Goal: Task Accomplishment & Management: Use online tool/utility

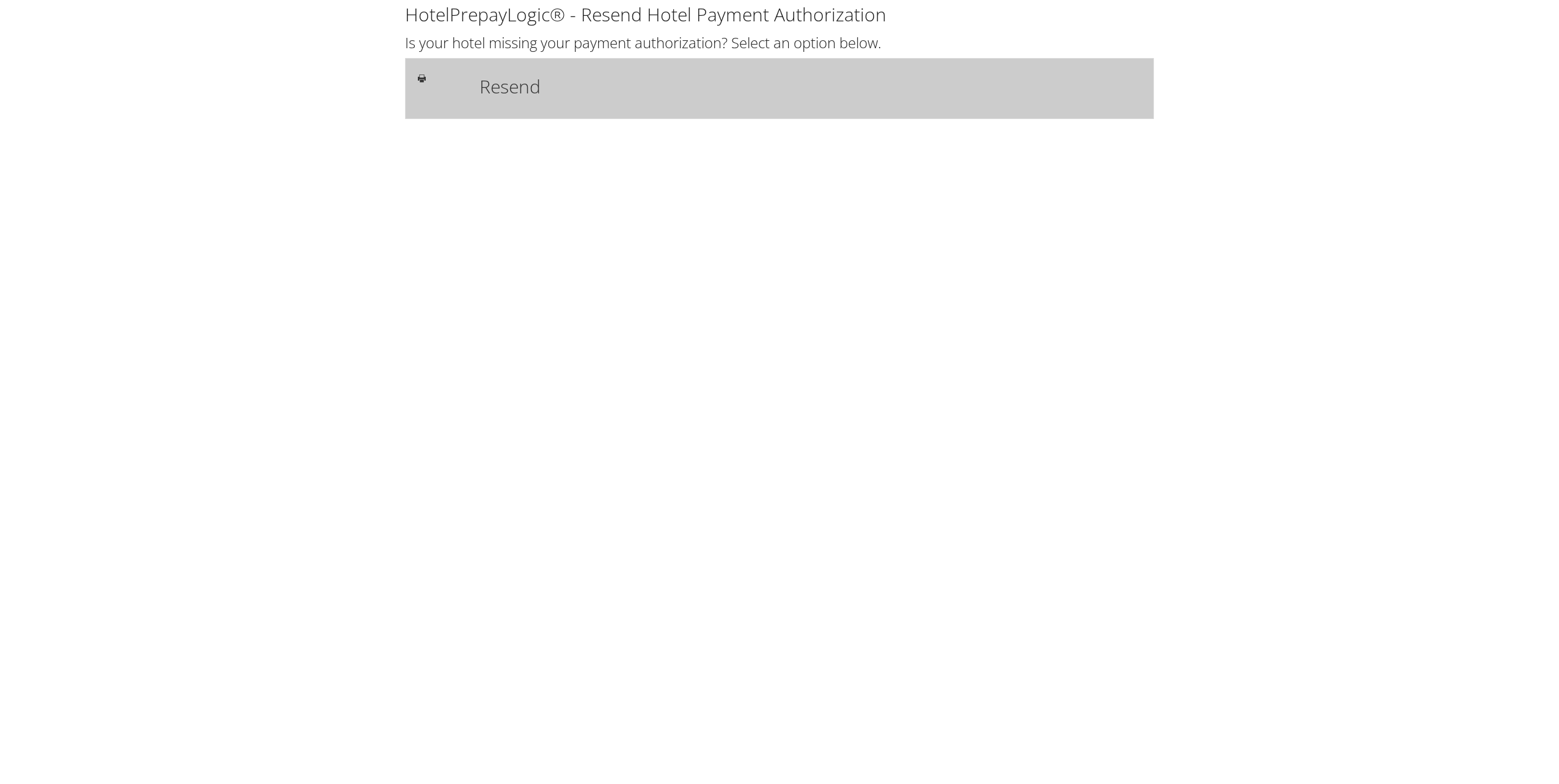
click at [504, 89] on h1 "Resend" at bounding box center [811, 86] width 661 height 28
click at [431, 87] on div "Resend" at bounding box center [779, 88] width 741 height 35
click at [509, 96] on h1 "Resend" at bounding box center [811, 86] width 661 height 28
click at [421, 80] on icon at bounding box center [421, 78] width 8 height 10
